Goal: Use online tool/utility: Utilize a website feature to perform a specific function

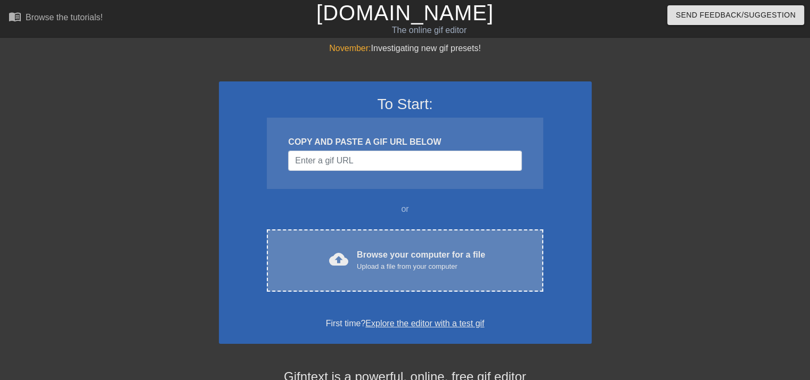
click at [508, 259] on div "cloud_upload Browse your computer for a file Upload a file from your computer" at bounding box center [404, 261] width 231 height 24
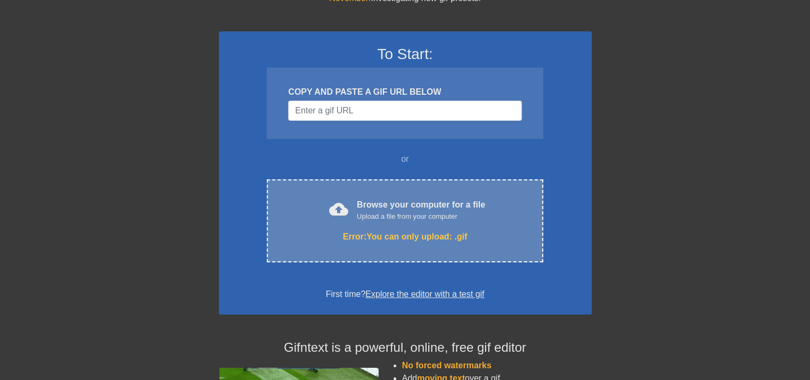
scroll to position [106, 0]
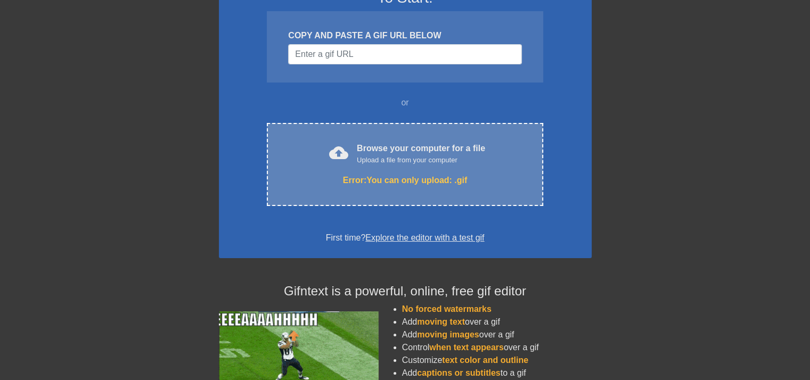
click at [398, 158] on div "Upload a file from your computer" at bounding box center [421, 160] width 128 height 11
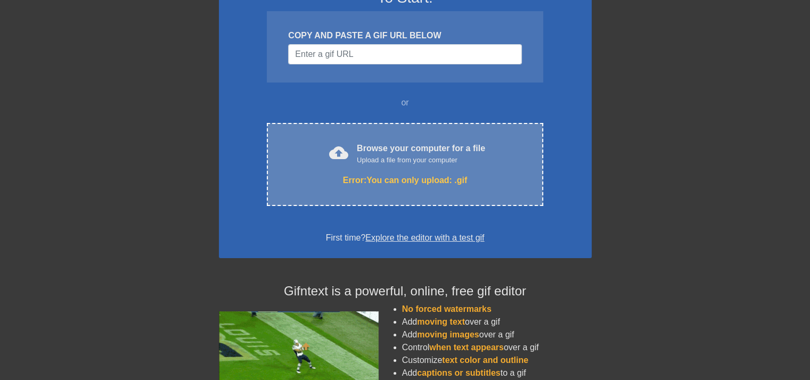
click at [405, 150] on div "Browse your computer for a file Upload a file from your computer" at bounding box center [421, 153] width 128 height 23
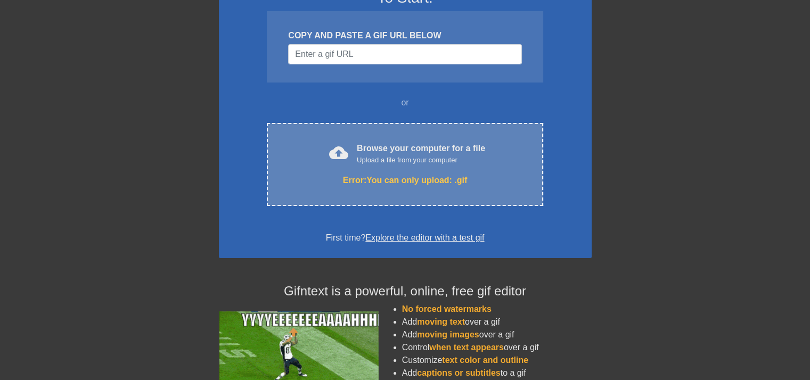
click at [407, 131] on div "cloud_upload Browse your computer for a file Upload a file from your computer E…" at bounding box center [405, 164] width 276 height 83
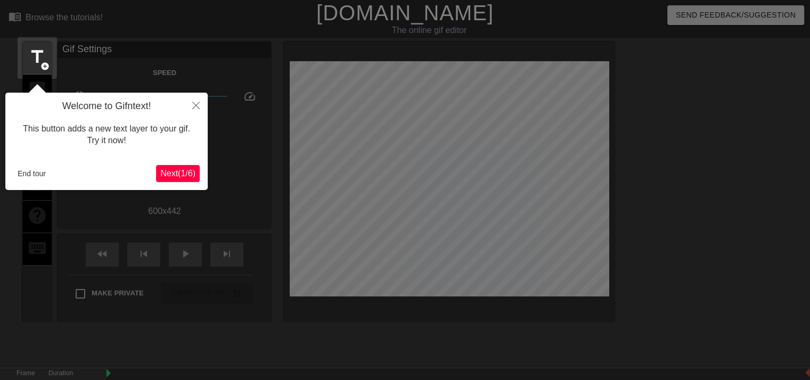
scroll to position [26, 0]
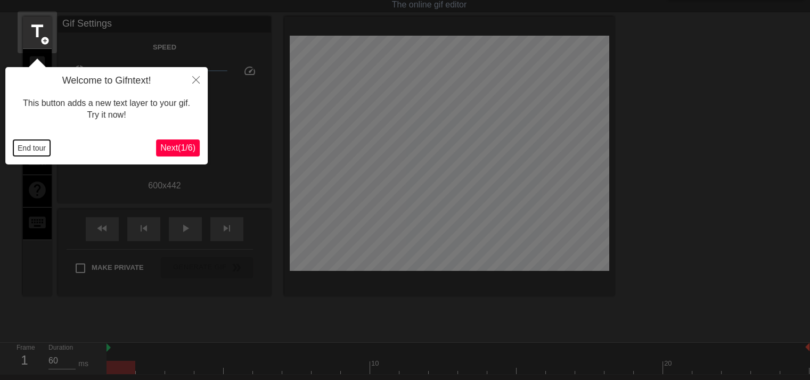
click at [28, 145] on button "End tour" at bounding box center [31, 148] width 37 height 16
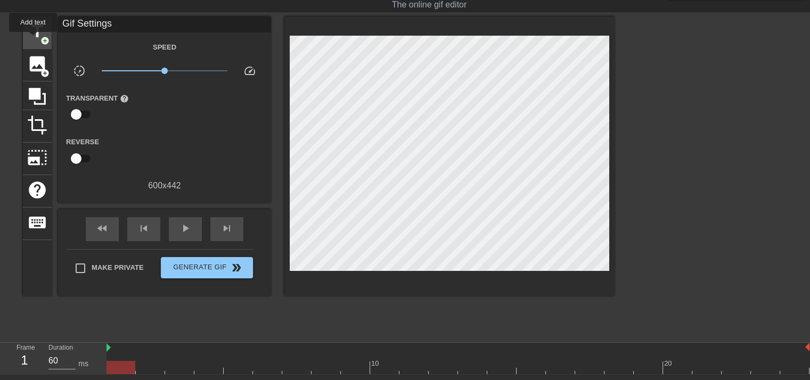
click at [33, 38] on span "title" at bounding box center [37, 31] width 20 height 20
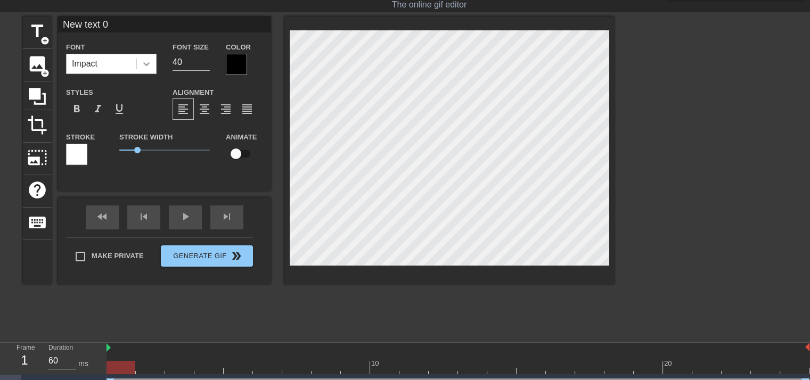
click at [147, 56] on div at bounding box center [146, 63] width 19 height 19
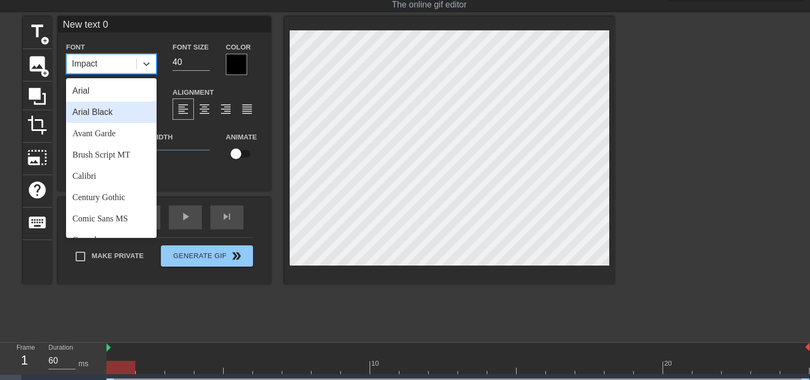
click at [113, 121] on div "Arial Black" at bounding box center [111, 112] width 90 height 21
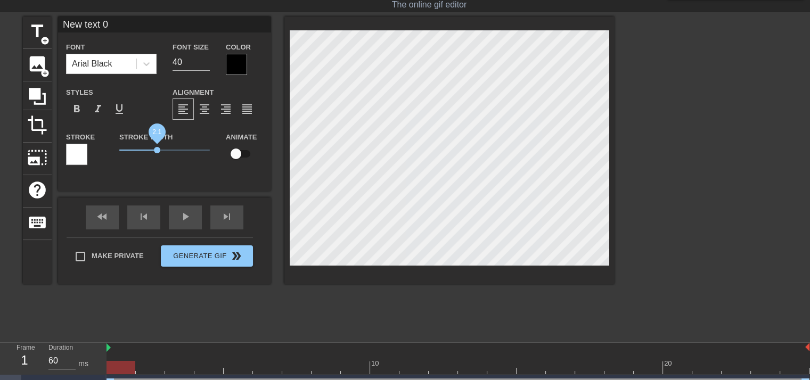
drag, startPoint x: 138, startPoint y: 150, endPoint x: 158, endPoint y: 150, distance: 19.7
click at [158, 150] on span "2.1" at bounding box center [157, 150] width 6 height 6
click at [238, 68] on div at bounding box center [236, 64] width 21 height 21
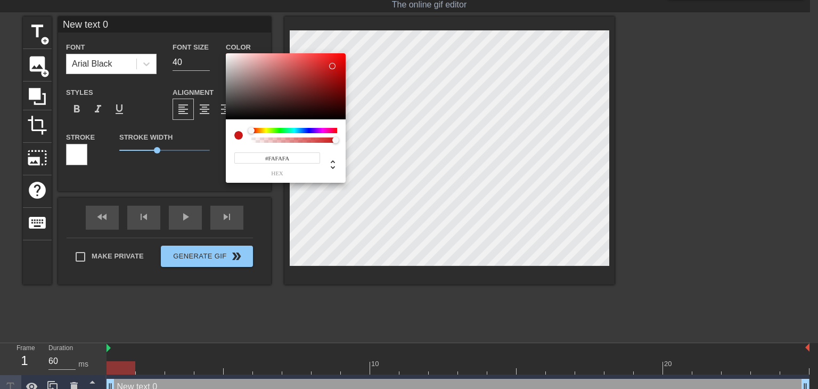
type input "#FFFFFF"
drag, startPoint x: 224, startPoint y: 62, endPoint x: 197, endPoint y: 35, distance: 38.0
click at [197, 35] on div "#FFFFFF hex" at bounding box center [409, 194] width 818 height 389
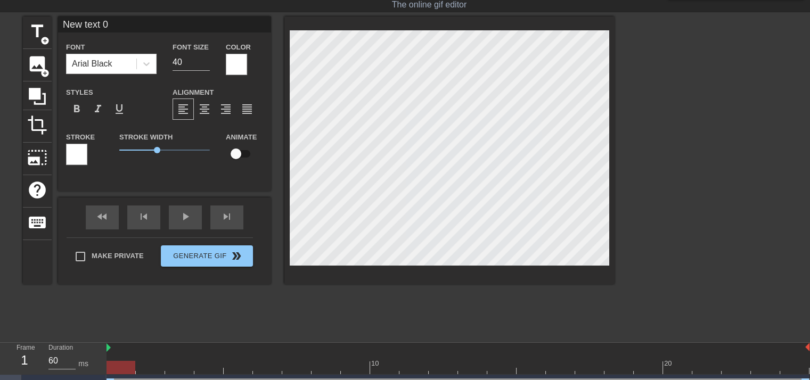
click at [74, 151] on div at bounding box center [76, 154] width 21 height 21
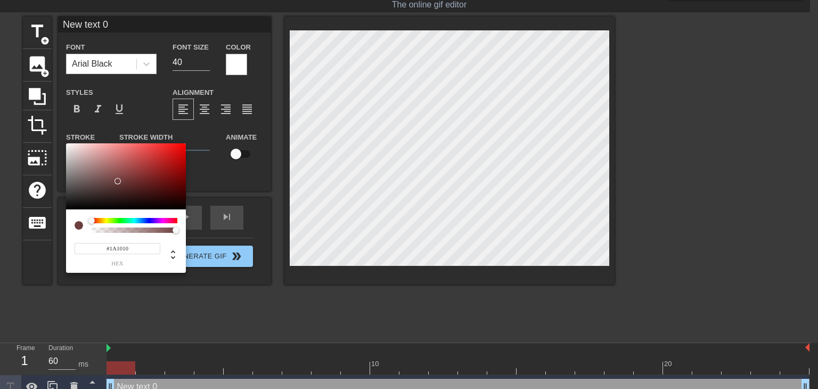
type input "#000000"
drag, startPoint x: 117, startPoint y: 180, endPoint x: 41, endPoint y: 236, distance: 94.3
click at [42, 236] on div "#000000 hex" at bounding box center [409, 194] width 818 height 389
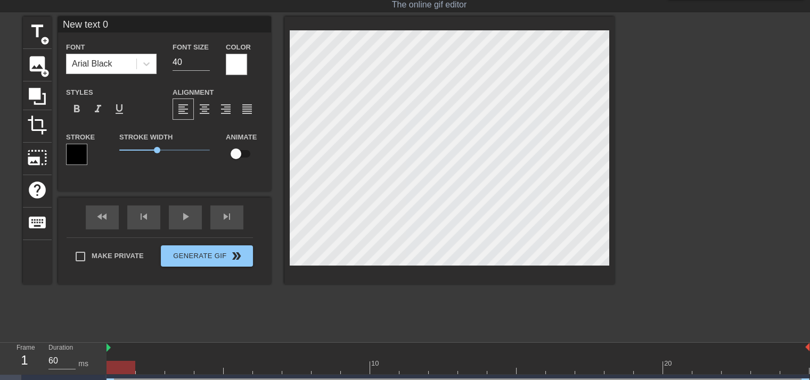
scroll to position [2, 1]
drag, startPoint x: 121, startPoint y: 24, endPoint x: 22, endPoint y: 26, distance: 99.5
click at [22, 26] on div "title add_circle image add_circle crop photo_size_select_large help keyboard Ne…" at bounding box center [405, 176] width 810 height 319
type input "Yeah!!"
click at [204, 57] on input "41" at bounding box center [190, 62] width 37 height 17
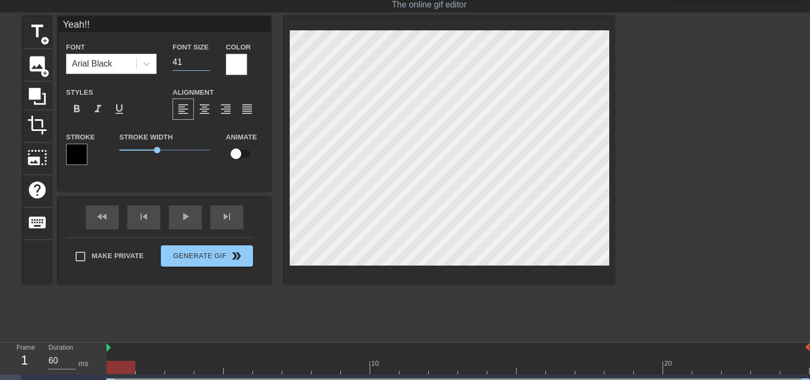
click at [186, 60] on input "41" at bounding box center [190, 62] width 37 height 17
click at [202, 58] on input "66" at bounding box center [190, 62] width 37 height 17
click at [202, 59] on input "67" at bounding box center [190, 62] width 37 height 17
click at [202, 59] on input "68" at bounding box center [190, 62] width 37 height 17
click at [202, 59] on input "69" at bounding box center [190, 62] width 37 height 17
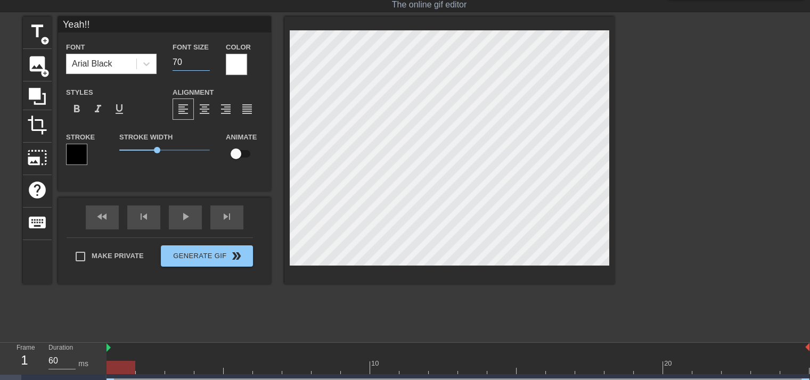
click at [202, 59] on input "70" at bounding box center [190, 62] width 37 height 17
click at [203, 67] on input "70" at bounding box center [190, 62] width 37 height 17
click at [205, 65] on input "69" at bounding box center [190, 62] width 37 height 17
click at [205, 65] on input "68" at bounding box center [190, 62] width 37 height 17
click at [205, 65] on input "67" at bounding box center [190, 62] width 37 height 17
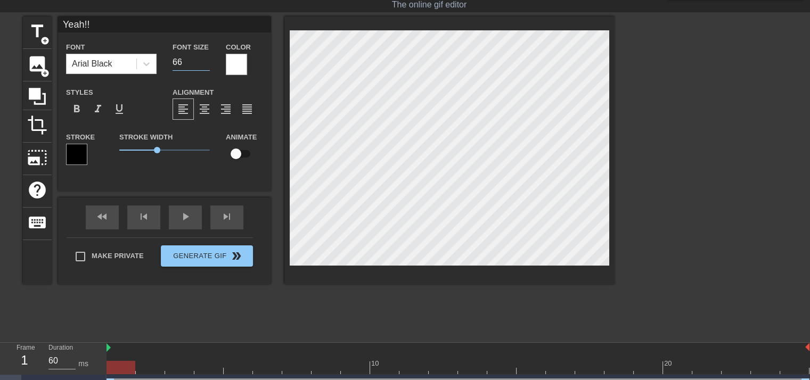
click at [205, 65] on input "66" at bounding box center [190, 62] width 37 height 17
type input "65"
click at [205, 65] on input "65" at bounding box center [190, 62] width 37 height 17
drag, startPoint x: 156, startPoint y: 150, endPoint x: 166, endPoint y: 149, distance: 9.6
click at [166, 149] on span "2.6" at bounding box center [166, 150] width 6 height 6
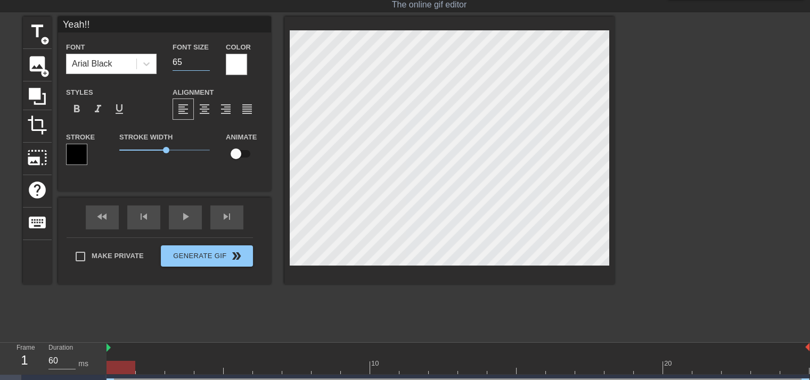
click at [204, 56] on input "65" at bounding box center [190, 62] width 37 height 17
click at [204, 59] on input "74" at bounding box center [190, 62] width 37 height 17
click at [204, 59] on input "75" at bounding box center [190, 62] width 37 height 17
click at [204, 59] on input "76" at bounding box center [190, 62] width 37 height 17
click at [202, 69] on input "76" at bounding box center [190, 62] width 37 height 17
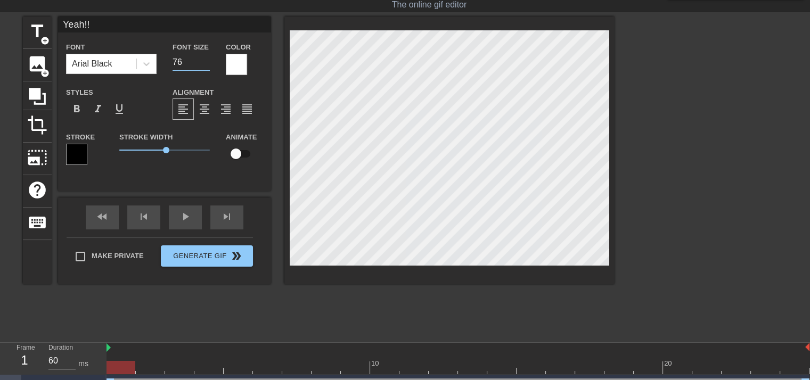
click at [202, 68] on input "76" at bounding box center [190, 62] width 37 height 17
type input "75"
click at [203, 63] on input "75" at bounding box center [190, 62] width 37 height 17
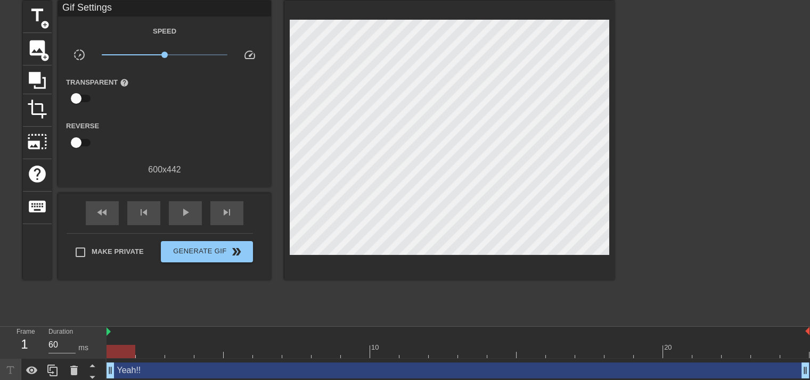
scroll to position [46, 0]
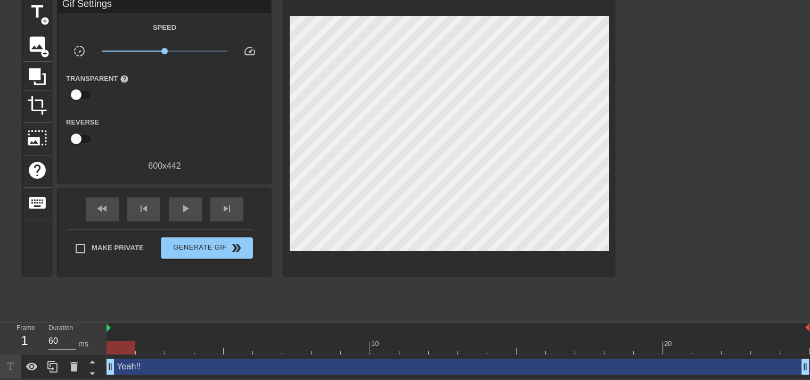
drag, startPoint x: 117, startPoint y: 365, endPoint x: 140, endPoint y: 365, distance: 23.4
click at [140, 365] on div "Yeah!! drag_handle drag_handle" at bounding box center [457, 367] width 703 height 16
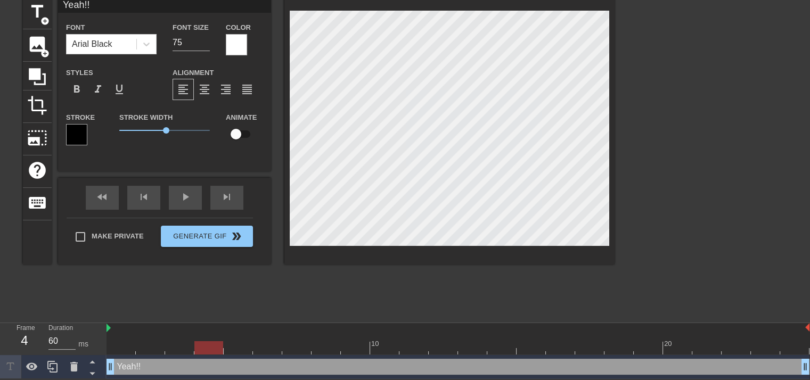
drag, startPoint x: 126, startPoint y: 346, endPoint x: 199, endPoint y: 345, distance: 72.4
click at [199, 345] on div at bounding box center [208, 347] width 29 height 13
drag, startPoint x: 112, startPoint y: 367, endPoint x: 188, endPoint y: 363, distance: 75.7
click at [188, 363] on div "Yeah!! drag_handle drag_handle" at bounding box center [457, 367] width 703 height 16
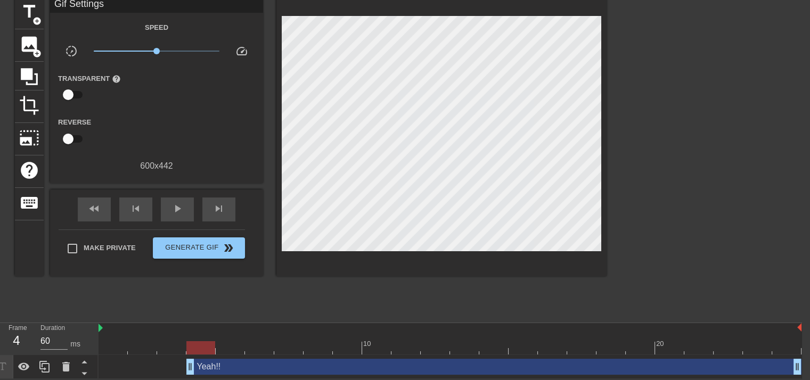
click at [771, 348] on div at bounding box center [449, 347] width 703 height 13
click at [775, 348] on div at bounding box center [786, 347] width 29 height 13
drag, startPoint x: 796, startPoint y: 365, endPoint x: 765, endPoint y: 366, distance: 30.9
drag, startPoint x: 765, startPoint y: 349, endPoint x: 797, endPoint y: 345, distance: 32.2
click at [797, 345] on div at bounding box center [786, 347] width 29 height 13
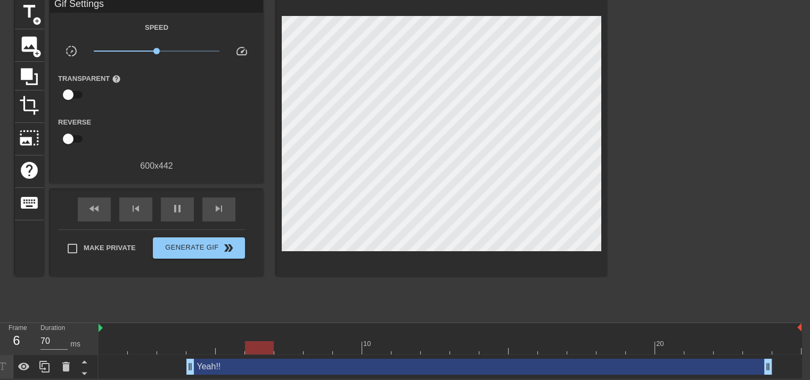
type input "60"
click at [679, 223] on div at bounding box center [699, 156] width 160 height 319
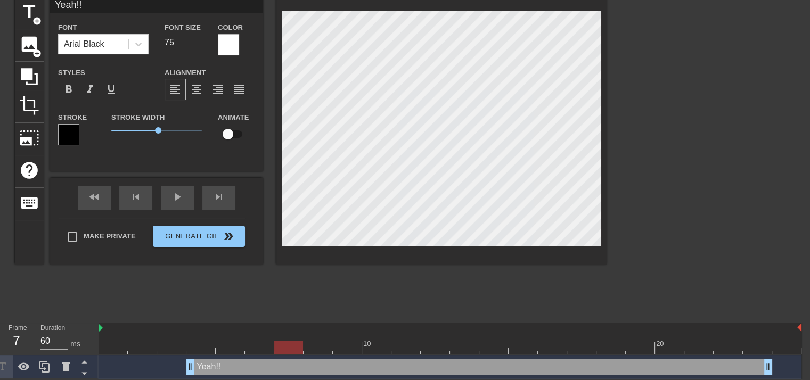
click at [191, 48] on input "75" at bounding box center [182, 42] width 37 height 17
click at [196, 48] on input "75" at bounding box center [182, 42] width 37 height 17
click at [196, 45] on input "74" at bounding box center [182, 42] width 37 height 17
click at [196, 45] on input "73" at bounding box center [182, 42] width 37 height 17
click at [196, 45] on input "72" at bounding box center [182, 42] width 37 height 17
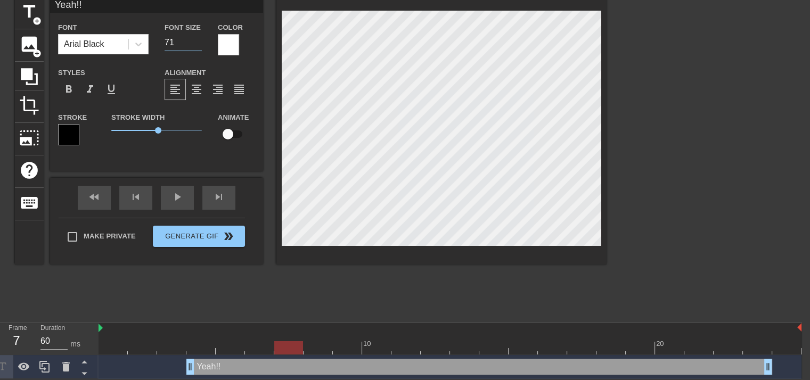
click at [196, 45] on input "71" at bounding box center [182, 42] width 37 height 17
type input "70"
click at [196, 45] on input "70" at bounding box center [182, 42] width 37 height 17
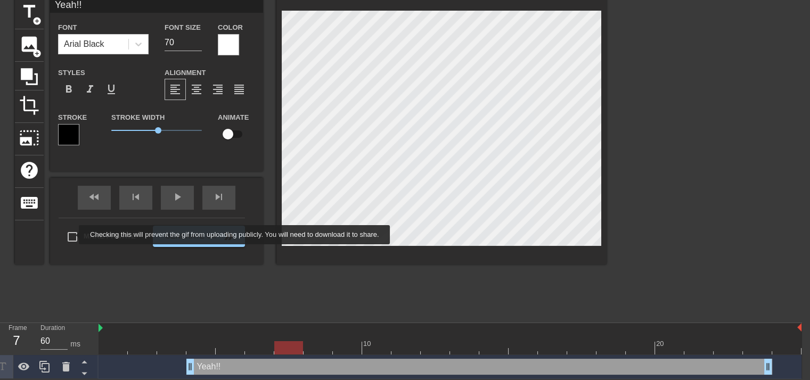
click at [72, 235] on input "Make Private" at bounding box center [72, 237] width 22 height 22
checkbox input "true"
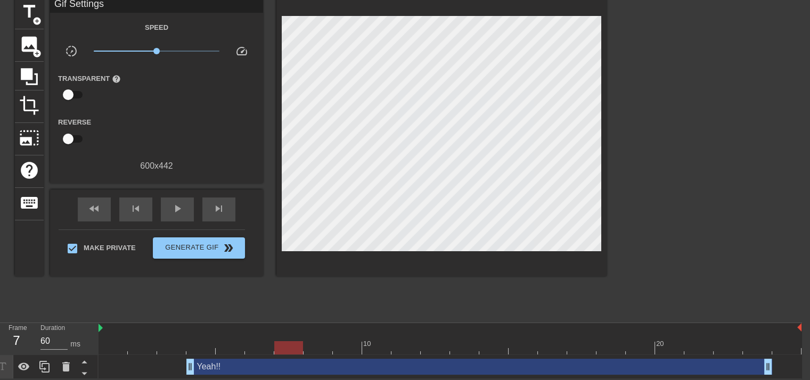
click at [292, 295] on div "title add_circle image add_circle crop photo_size_select_large help keyboard Gi…" at bounding box center [310, 156] width 591 height 319
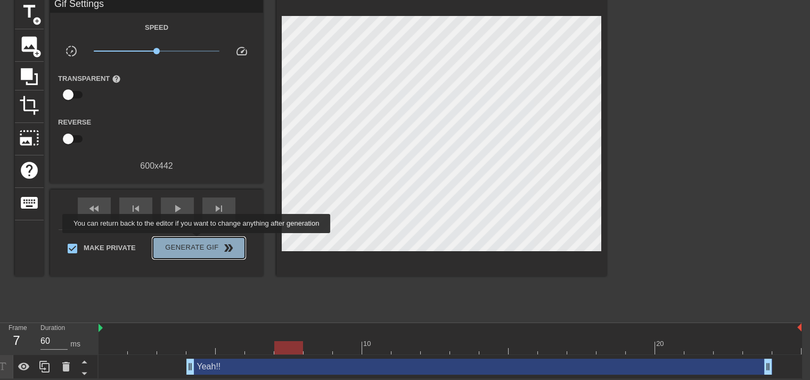
click at [197, 242] on span "Generate Gif double_arrow" at bounding box center [199, 248] width 84 height 13
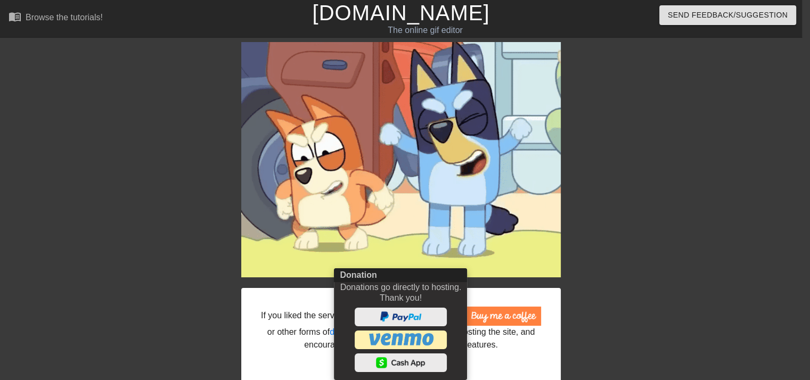
scroll to position [0, 0]
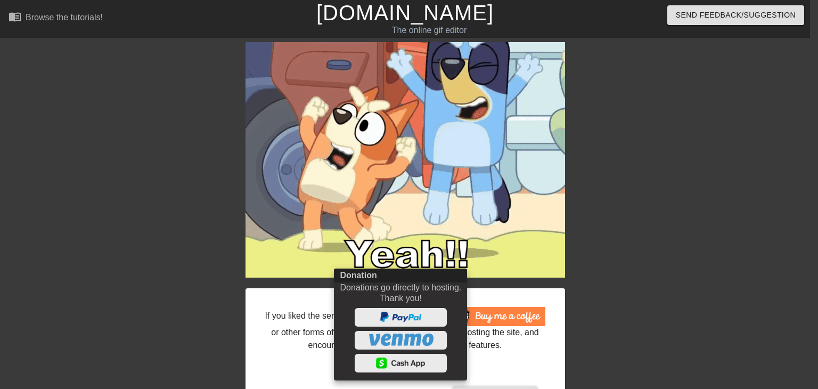
click at [809, 68] on div at bounding box center [409, 194] width 818 height 389
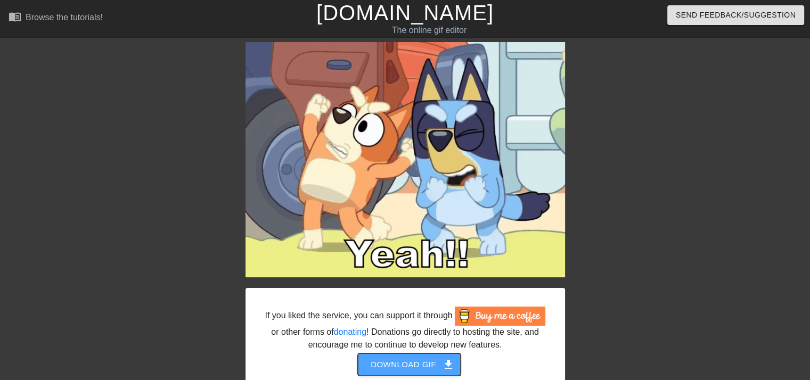
click at [398, 364] on span "Download gif get_app" at bounding box center [408, 365] width 77 height 14
